Goal: Information Seeking & Learning: Check status

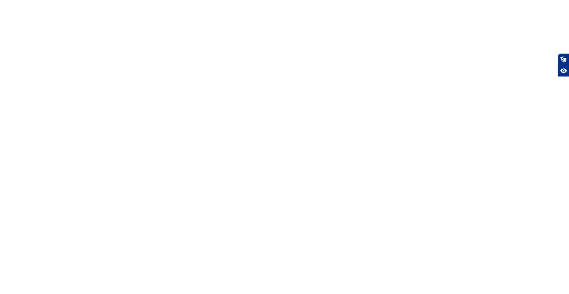
select select "es"
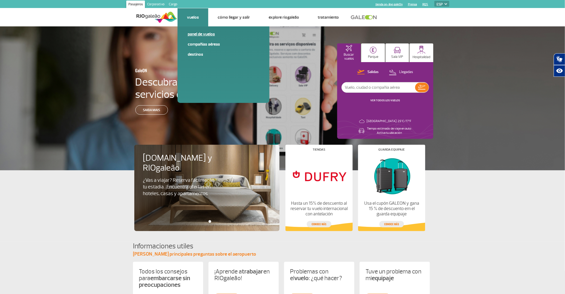
click at [204, 34] on link "Panel de vuelos" at bounding box center [224, 34] width 72 height 6
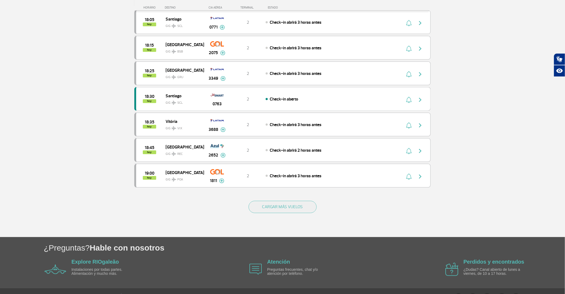
scroll to position [431, 0]
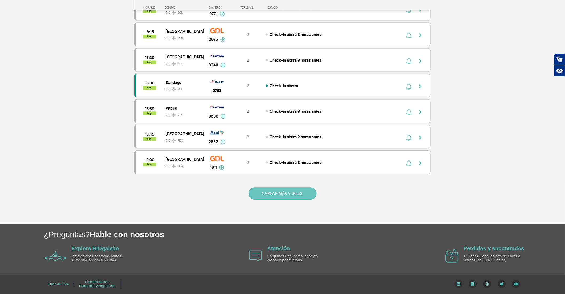
click at [218, 165] on button "CARGAR MÁS VUELOS" at bounding box center [282, 194] width 68 height 12
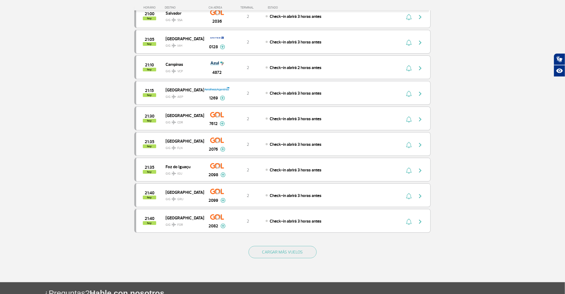
scroll to position [946, 0]
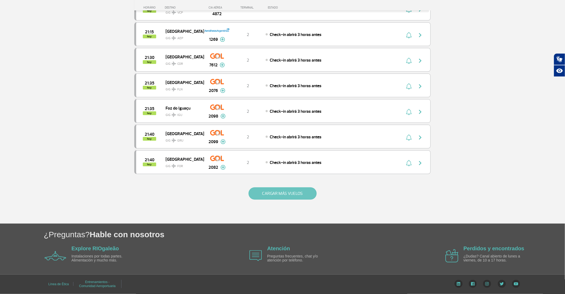
click at [218, 165] on button "CARGAR MÁS VUELOS" at bounding box center [282, 194] width 68 height 12
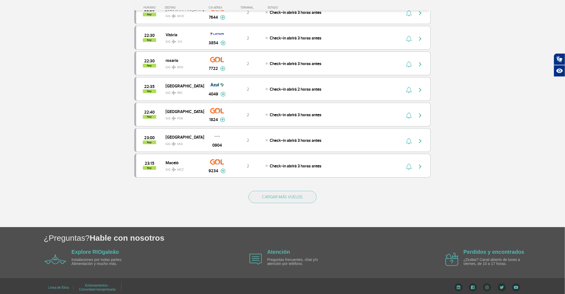
scroll to position [1461, 0]
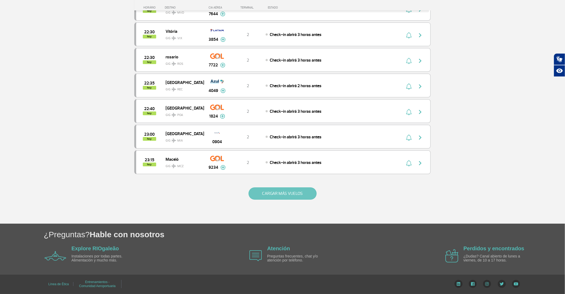
click at [218, 165] on button "CARGAR MÁS VUELOS" at bounding box center [282, 194] width 68 height 12
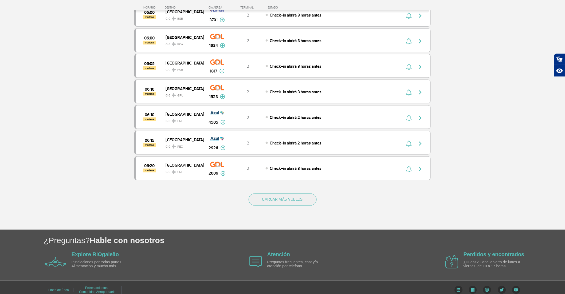
scroll to position [1965, 0]
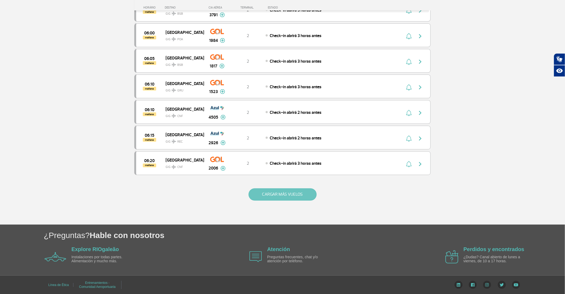
click at [218, 165] on button "CARGAR MÁS VUELOS" at bounding box center [282, 195] width 68 height 12
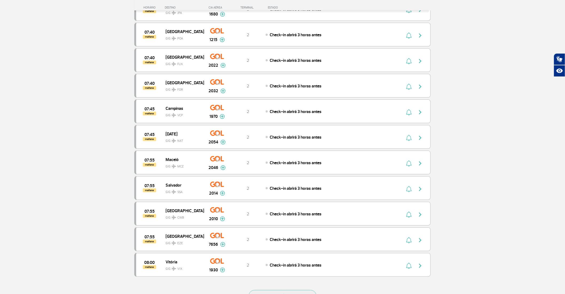
scroll to position [2469, 0]
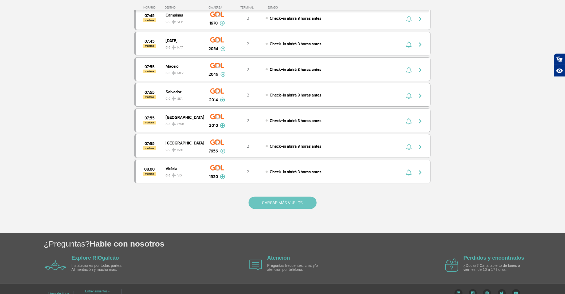
click at [218, 165] on button "CARGAR MÁS VUELOS" at bounding box center [282, 203] width 68 height 12
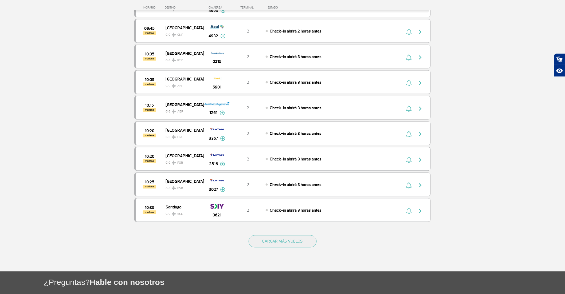
scroll to position [2943, 0]
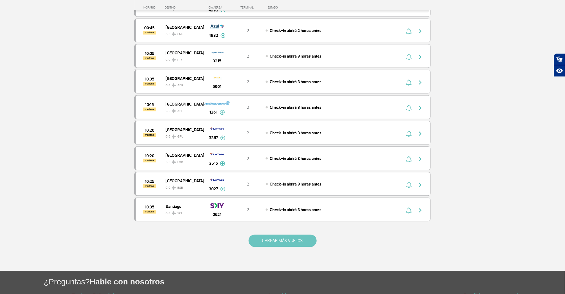
click at [218, 165] on button "CARGAR MÁS VUELOS" at bounding box center [282, 241] width 68 height 12
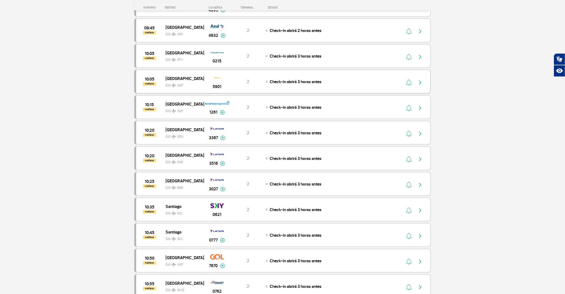
click at [218, 90] on div "5901" at bounding box center [217, 81] width 26 height 17
click at [218, 86] on img "button" at bounding box center [420, 83] width 6 height 6
click at [218, 90] on span "5901" at bounding box center [217, 87] width 9 height 6
